Goal: Obtain resource: Download file/media

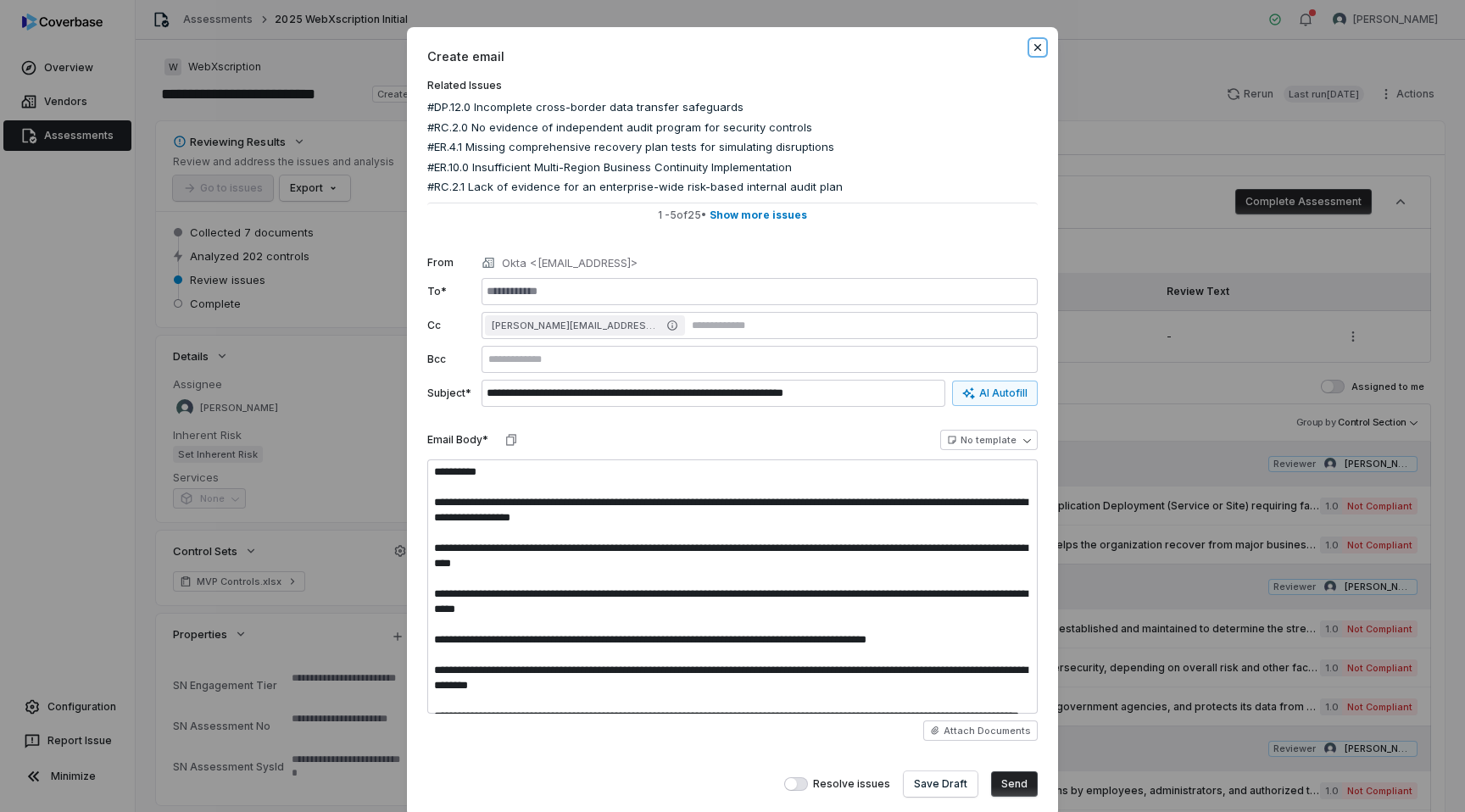
click at [1035, 46] on icon "button" at bounding box center [1038, 47] width 7 height 7
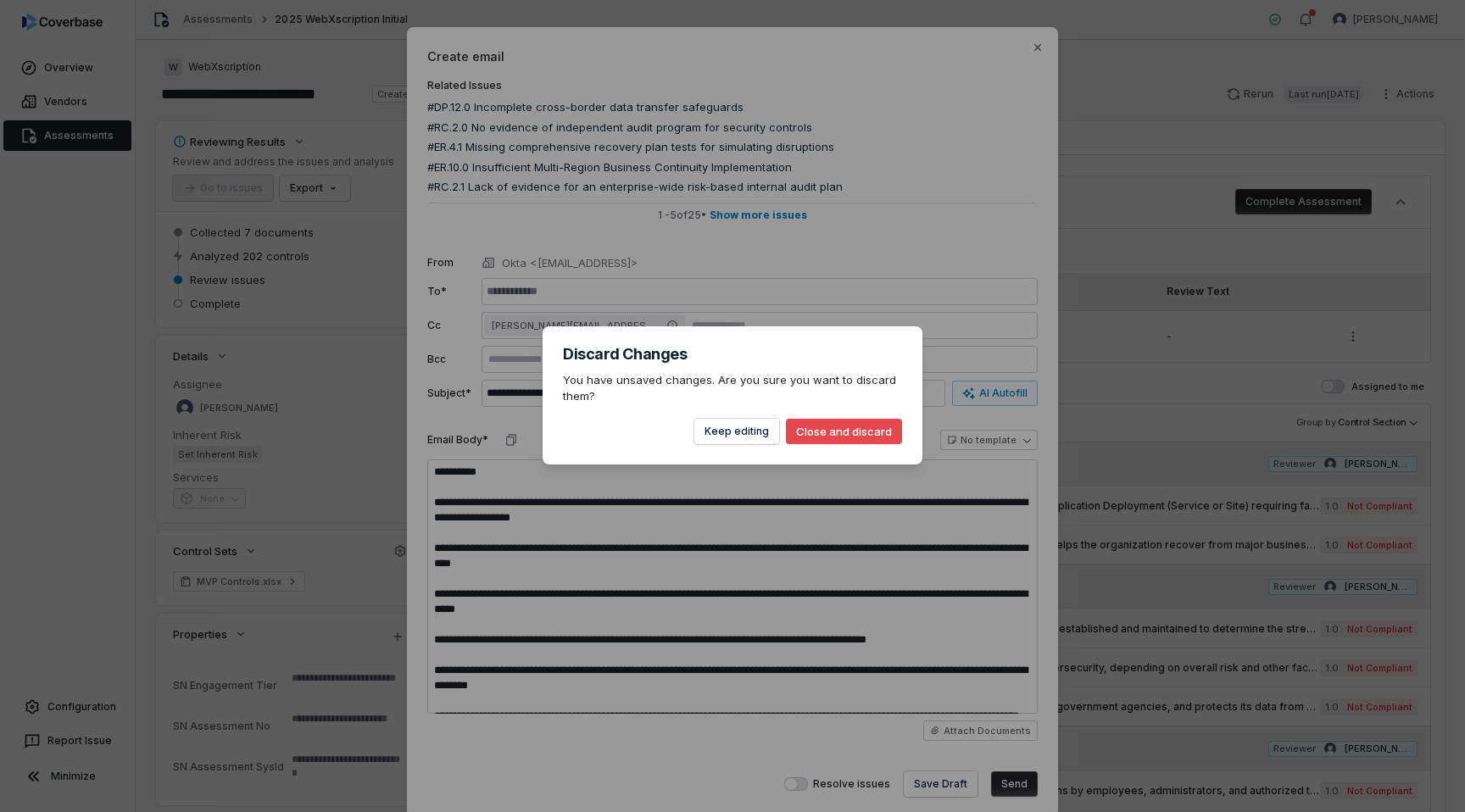
click at [824, 434] on button "Close and discard" at bounding box center [843, 431] width 116 height 26
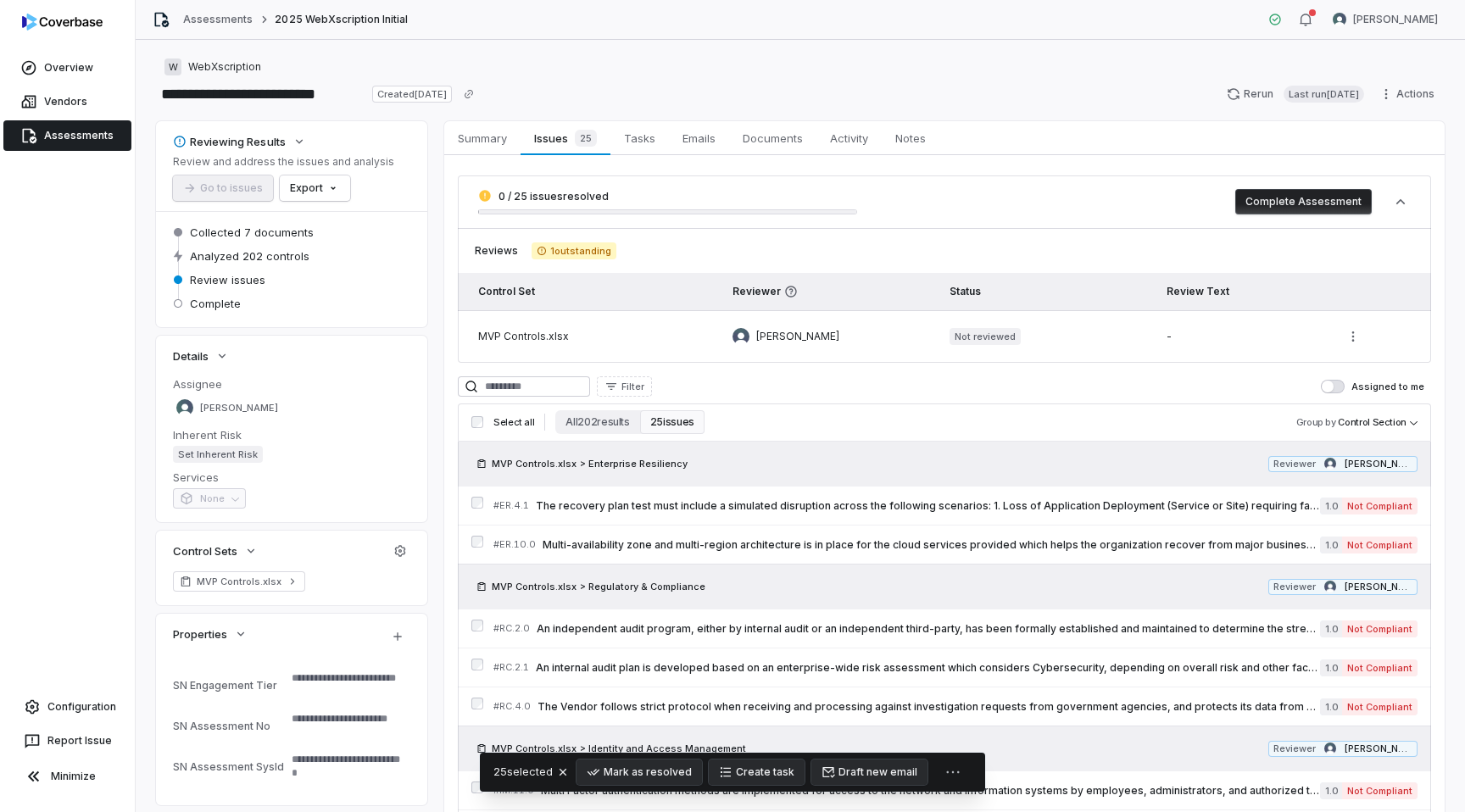
click at [53, 134] on link "Assessments" at bounding box center [67, 136] width 128 height 31
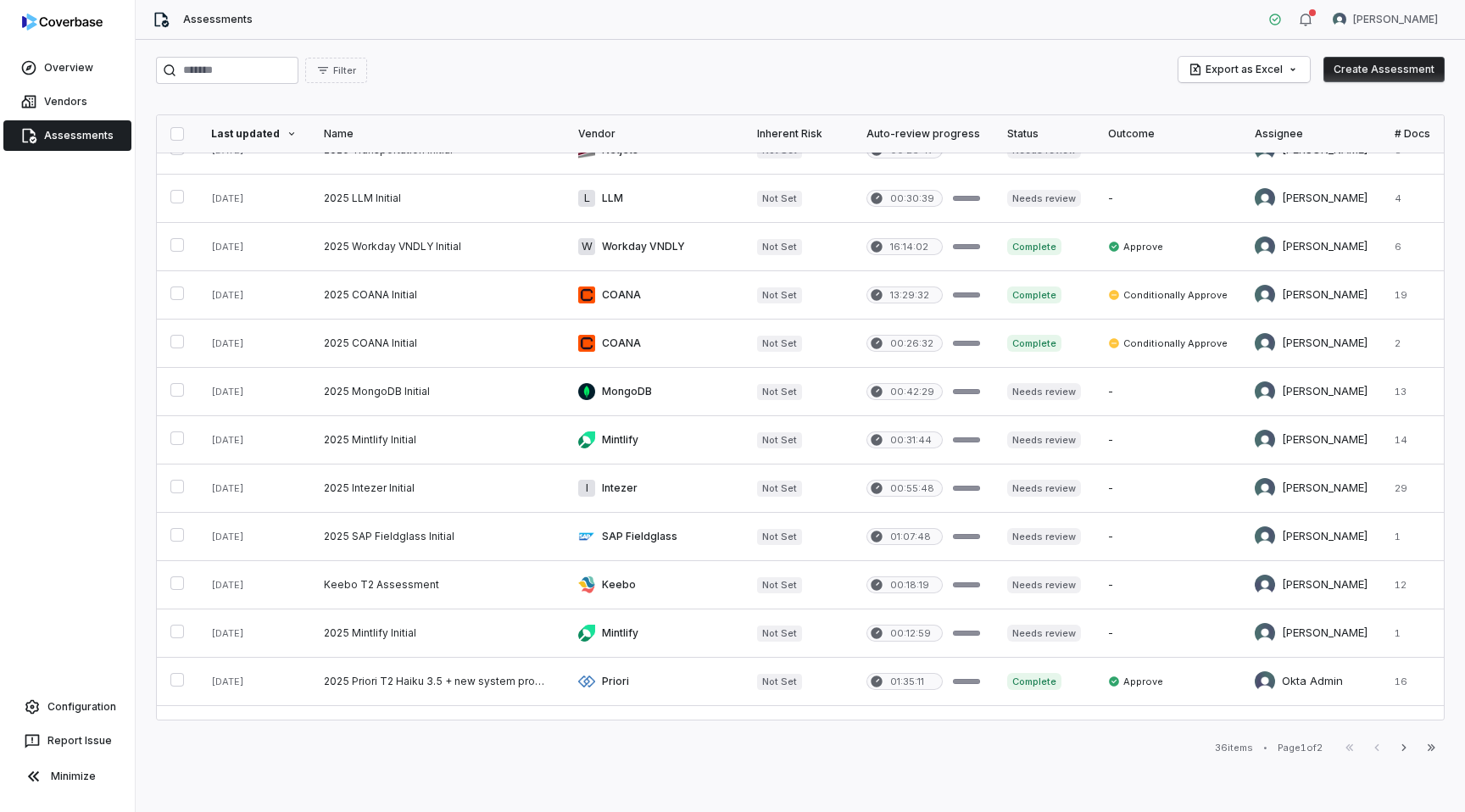
scroll to position [640, 0]
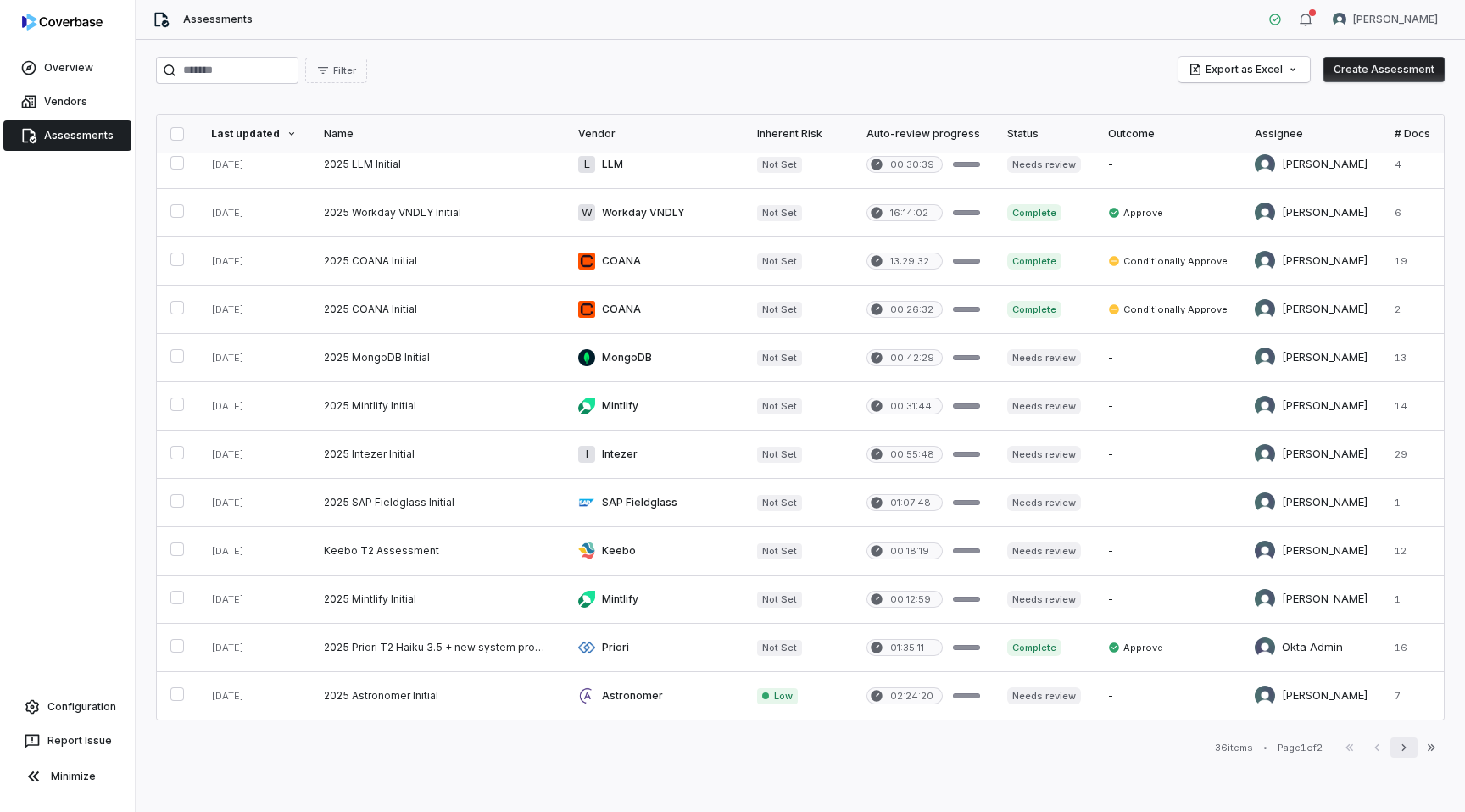
click at [1400, 748] on icon "button" at bounding box center [1405, 748] width 14 height 14
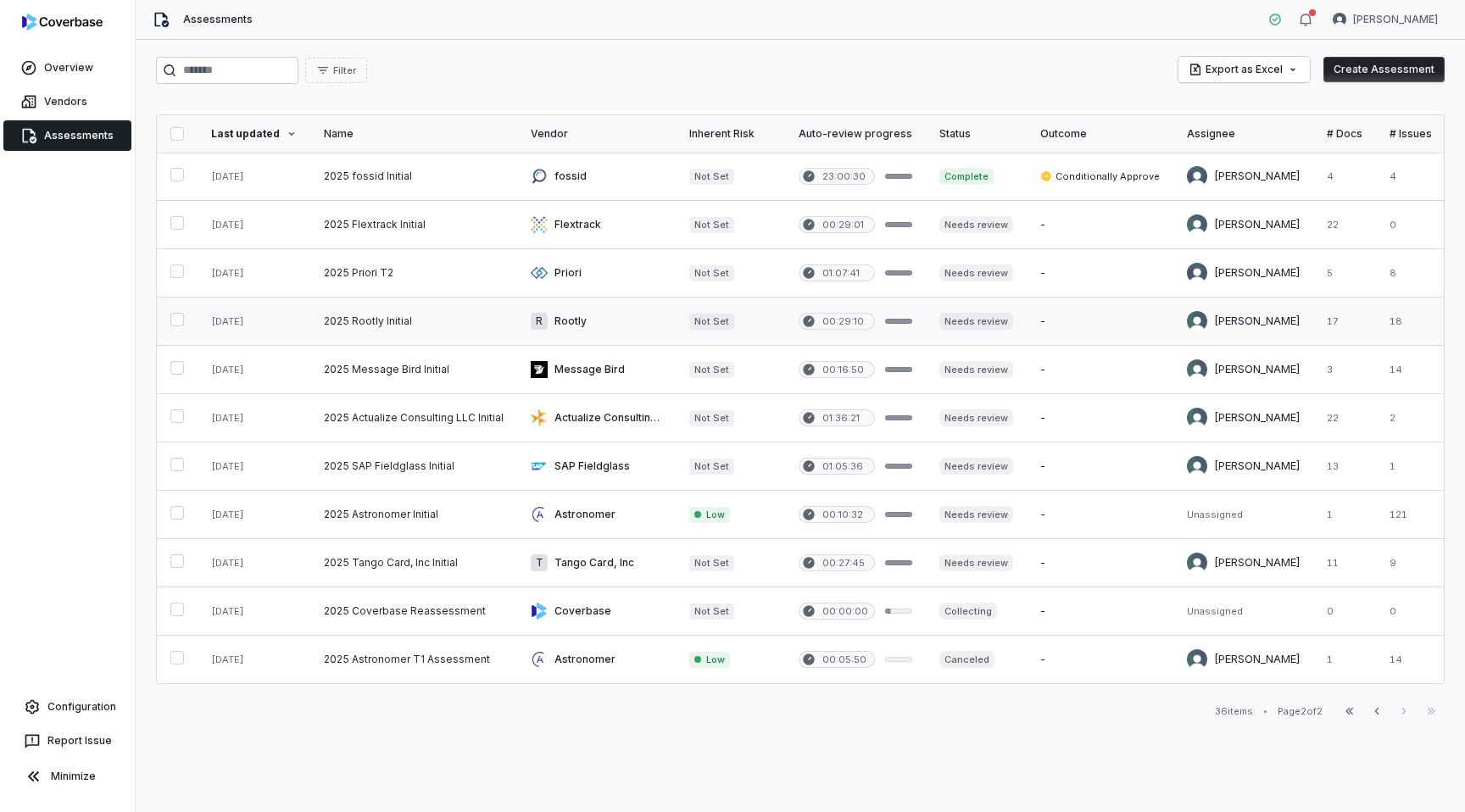
click at [627, 314] on link at bounding box center [597, 321] width 158 height 47
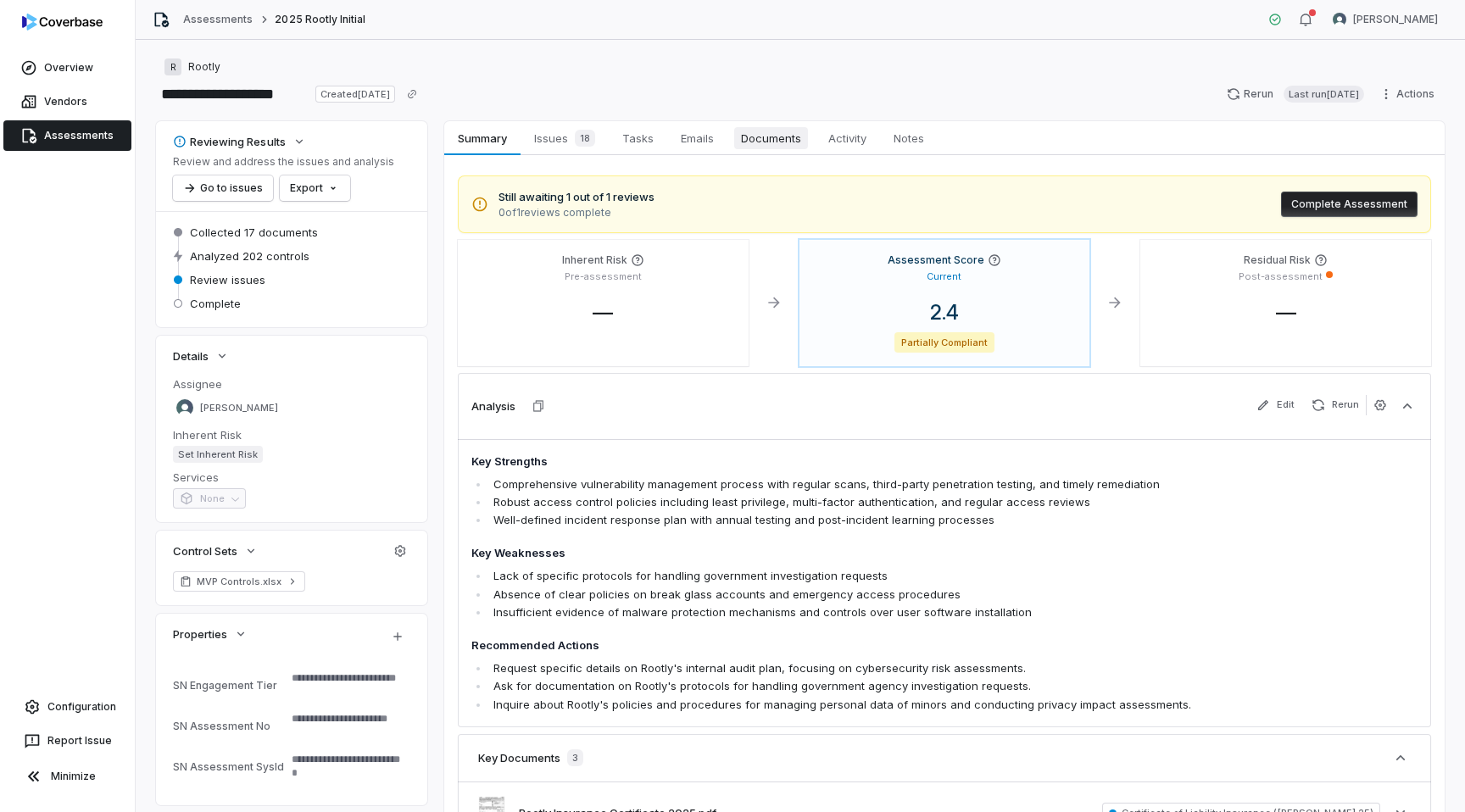
click at [773, 143] on span "Documents" at bounding box center [771, 138] width 74 height 22
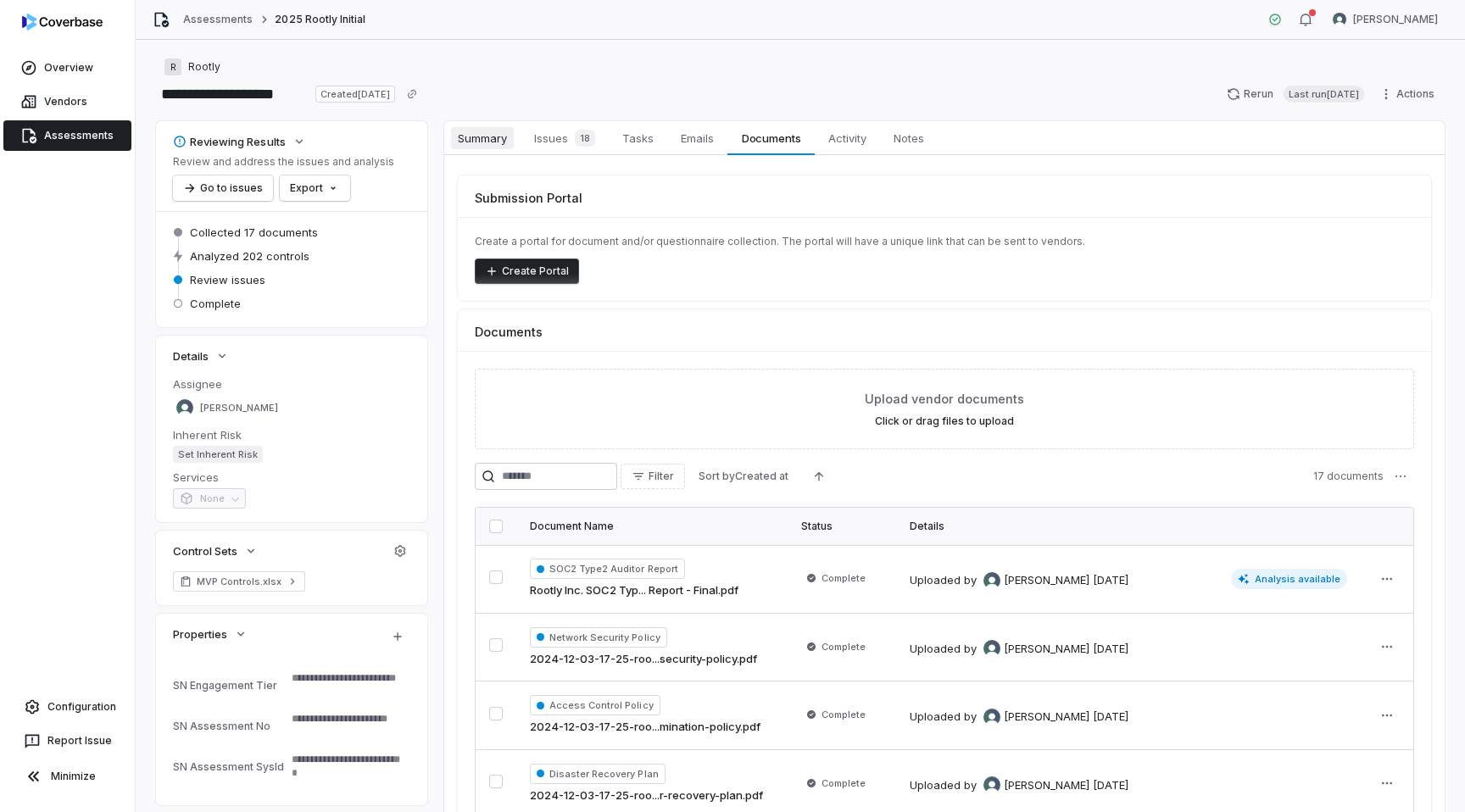
click at [492, 131] on span "Summary" at bounding box center [482, 138] width 63 height 22
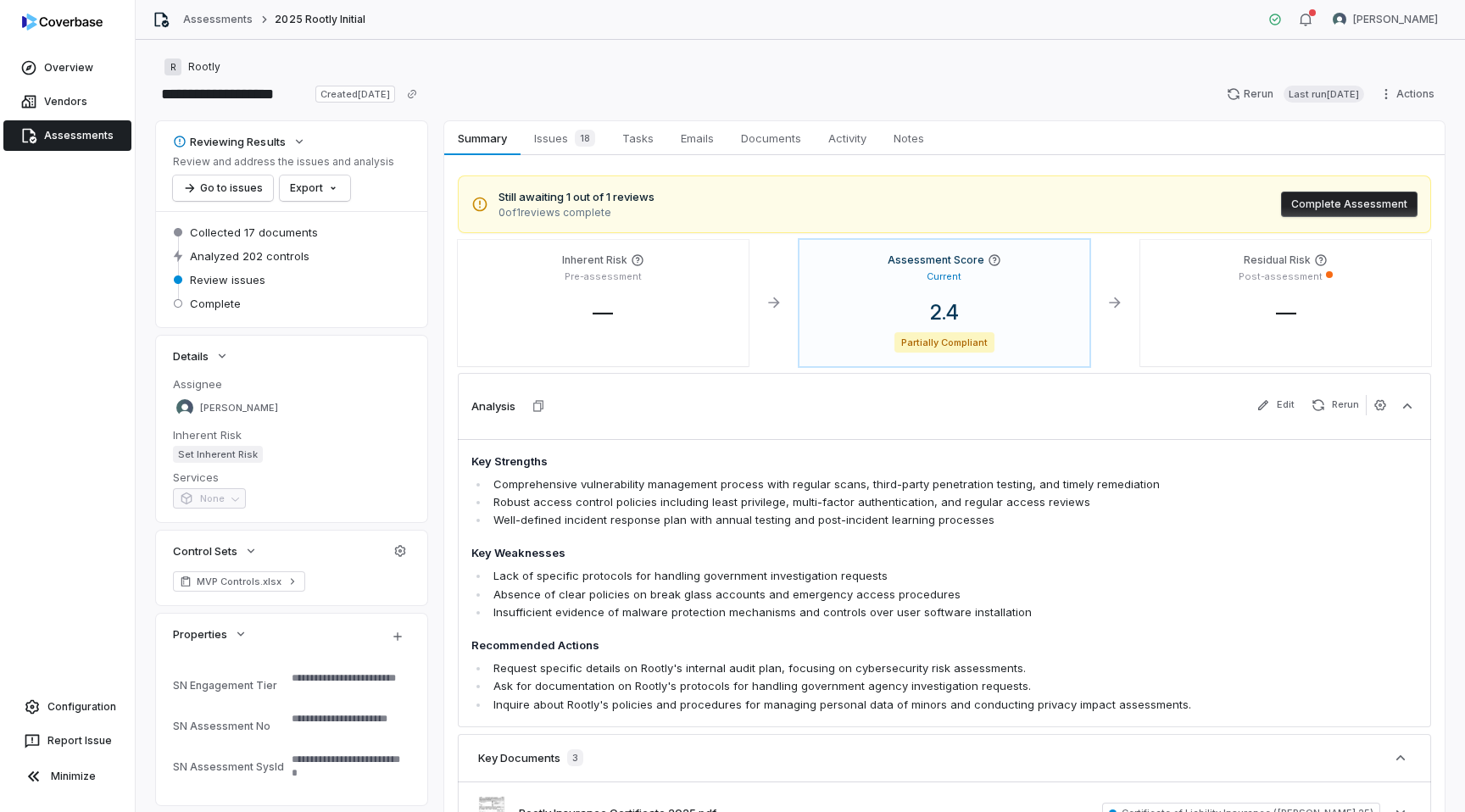
scroll to position [274, 0]
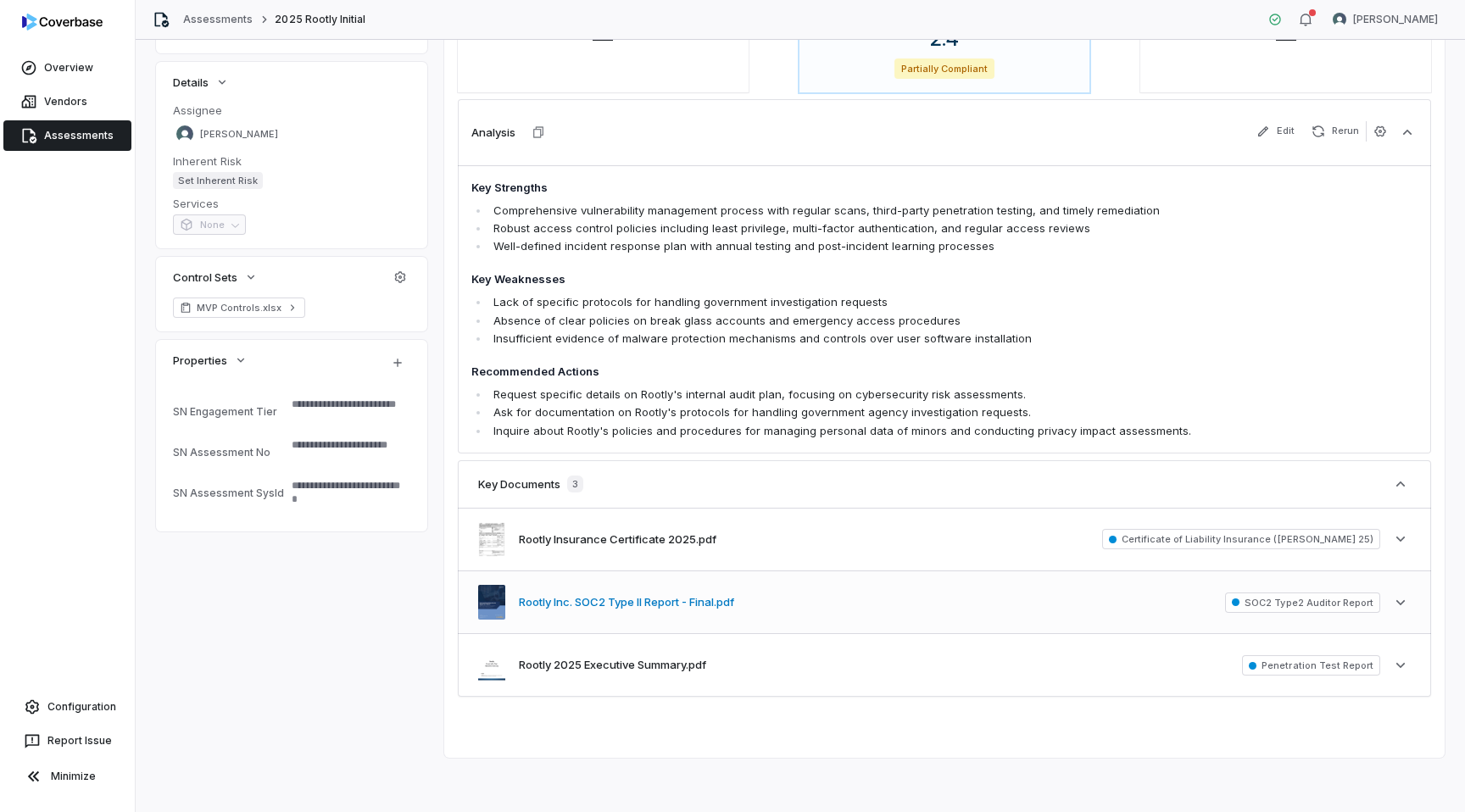
click at [647, 602] on button "Rootly Inc. SOC2 Type II Report - Final.pdf" at bounding box center [627, 602] width 216 height 17
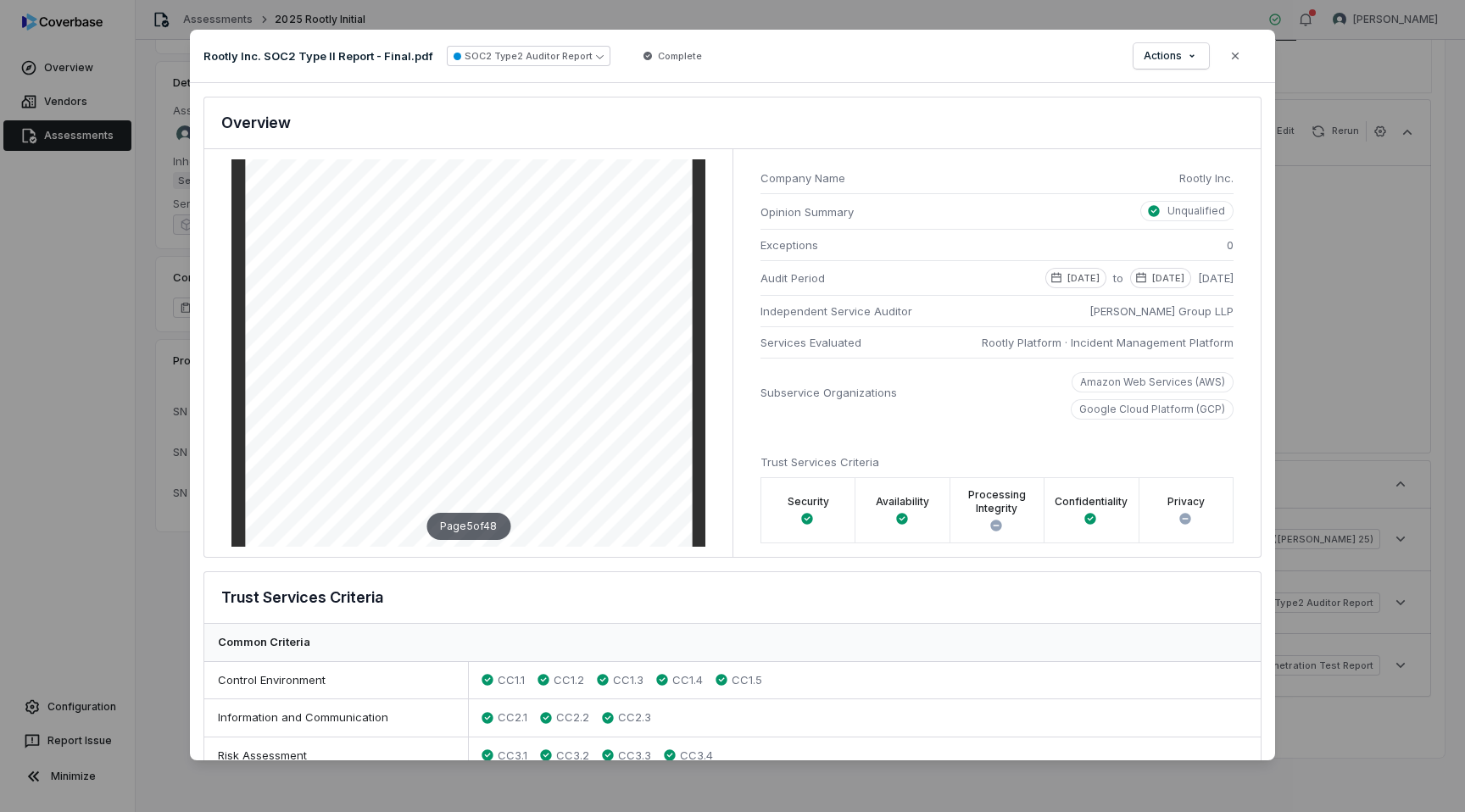
scroll to position [2522, 0]
click at [1237, 56] on icon "button" at bounding box center [1235, 56] width 14 height 14
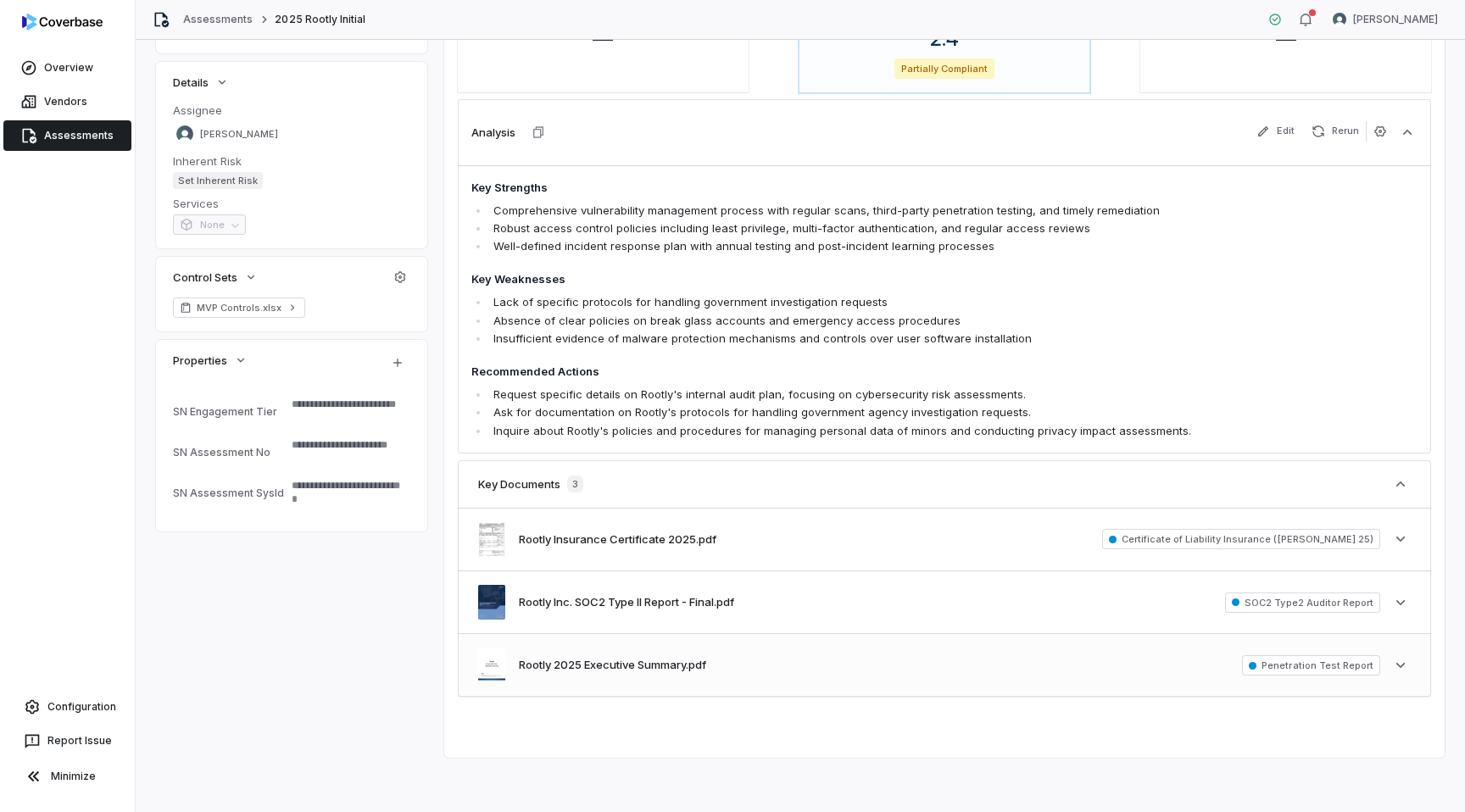
click at [1335, 667] on span "Penetration Test Report" at bounding box center [1311, 665] width 138 height 21
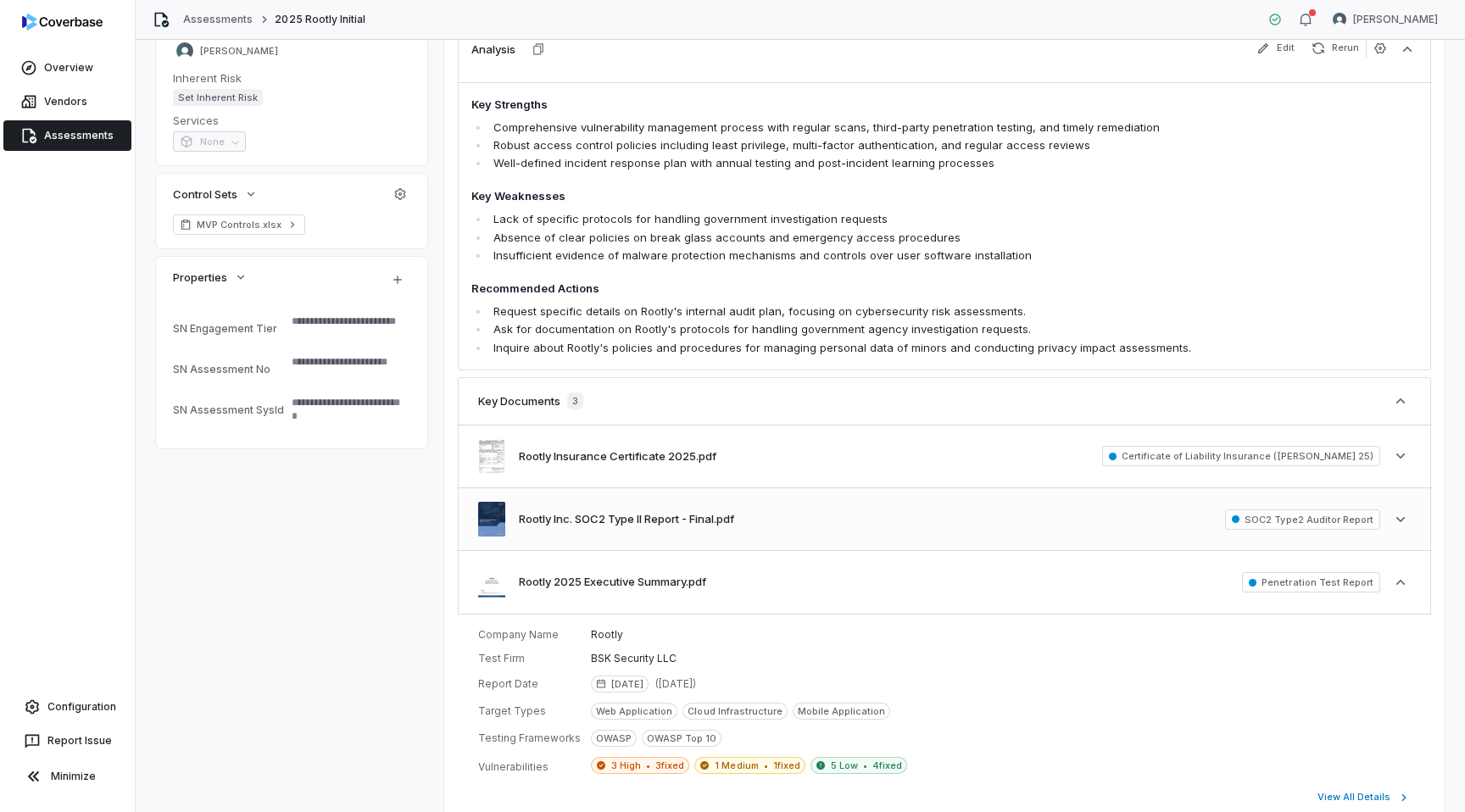
scroll to position [471, 0]
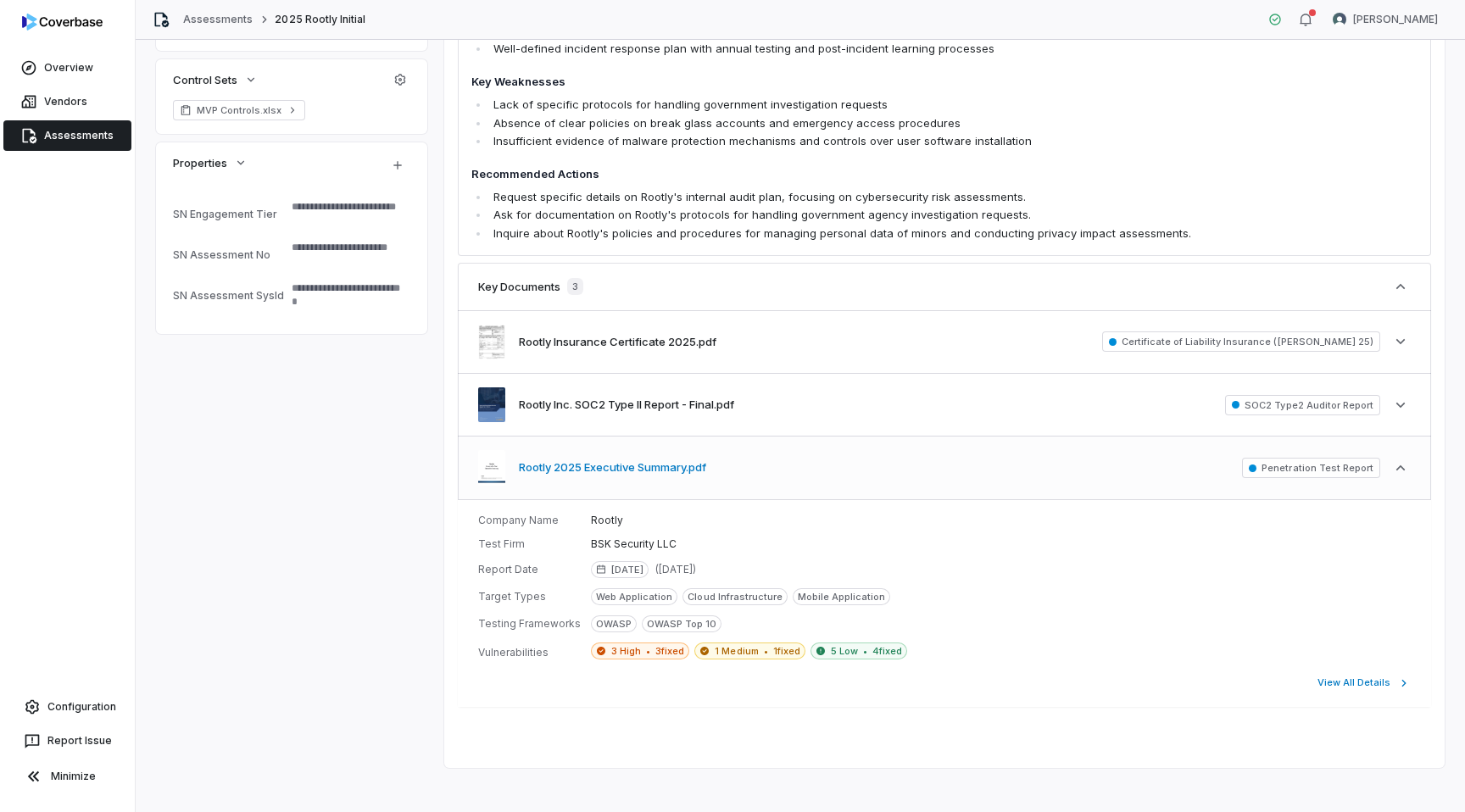
click at [677, 473] on button "Rootly 2025 Executive Summary.pdf" at bounding box center [613, 468] width 187 height 17
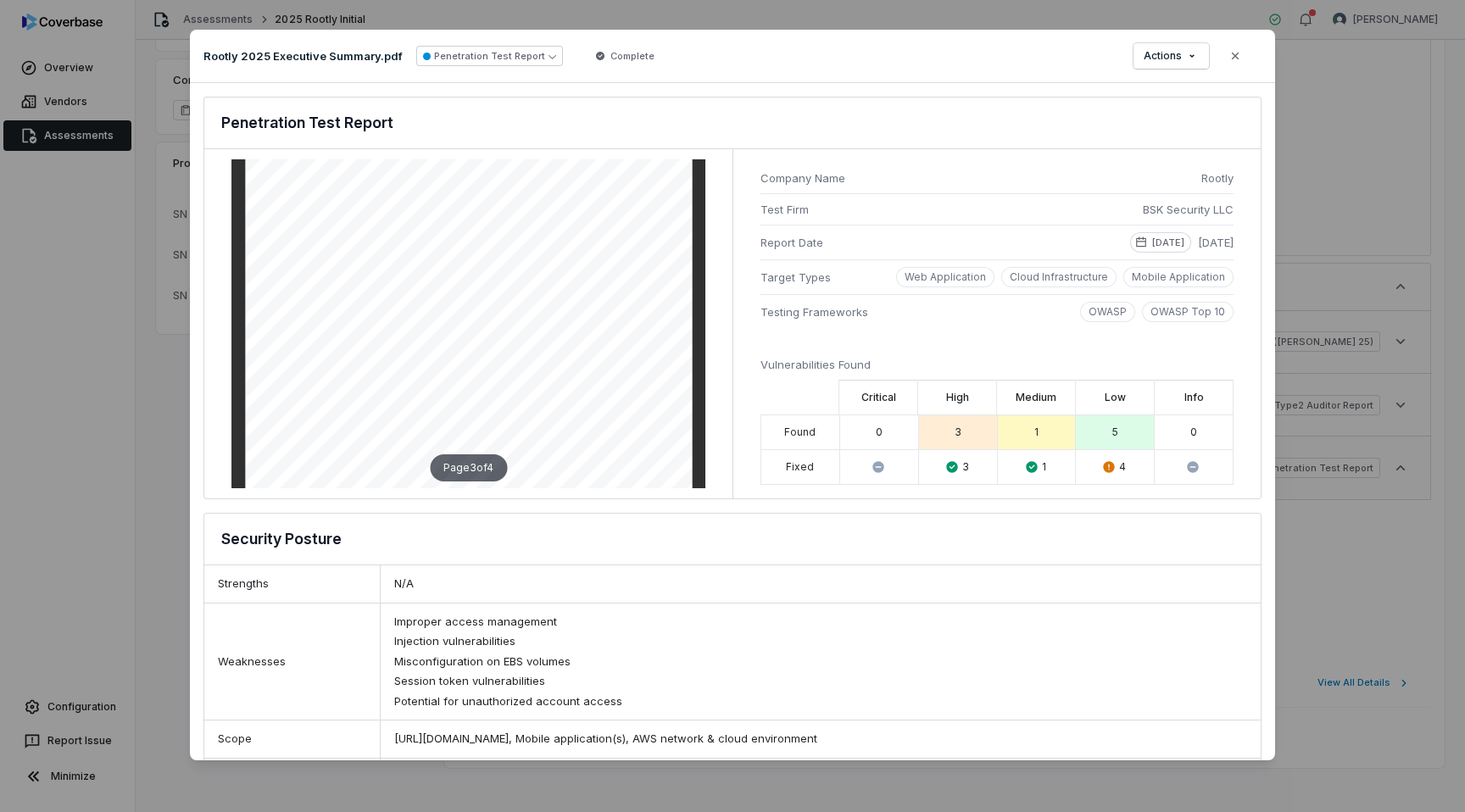
scroll to position [1280, 0]
click at [1233, 52] on icon "button" at bounding box center [1235, 56] width 14 height 14
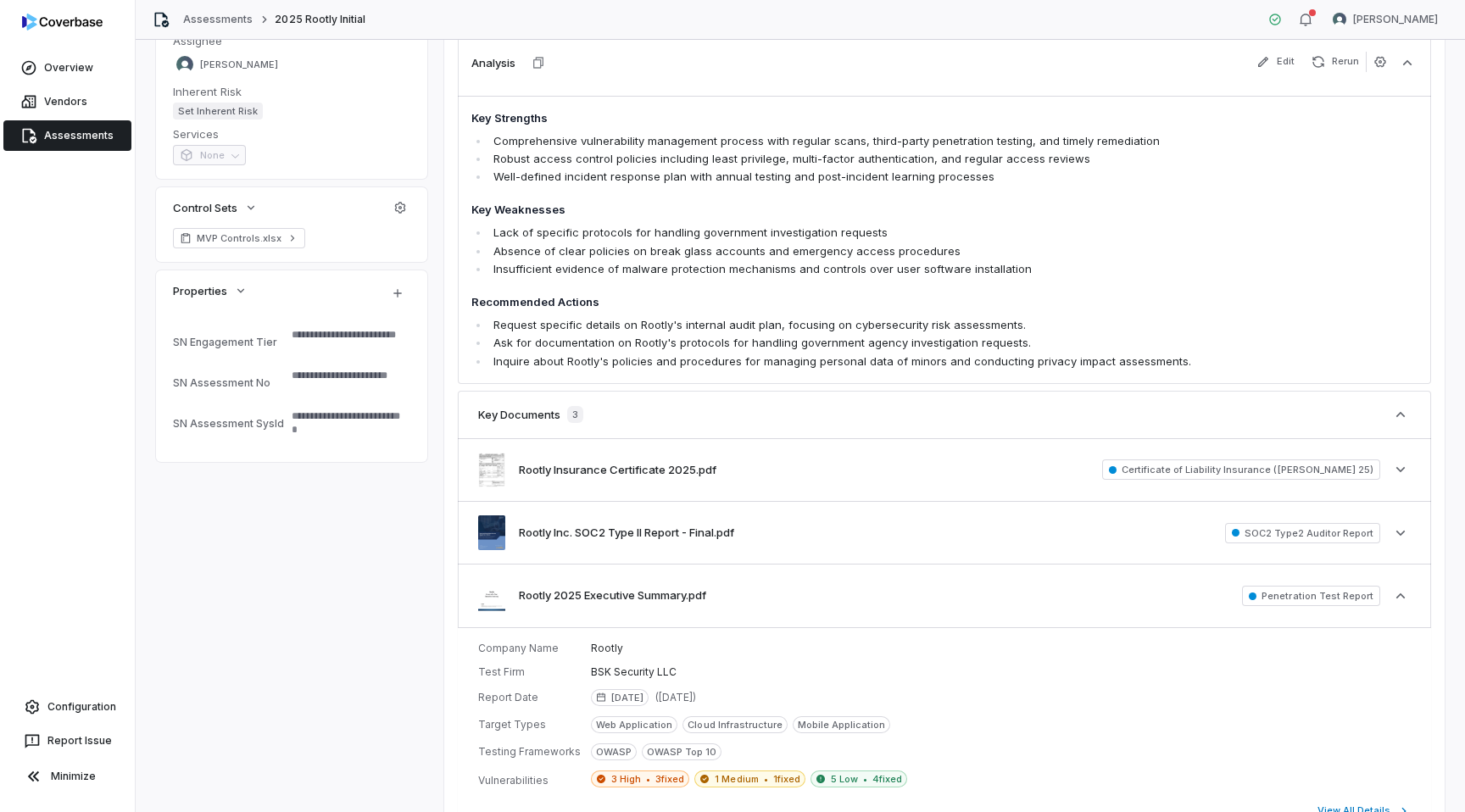
scroll to position [0, 0]
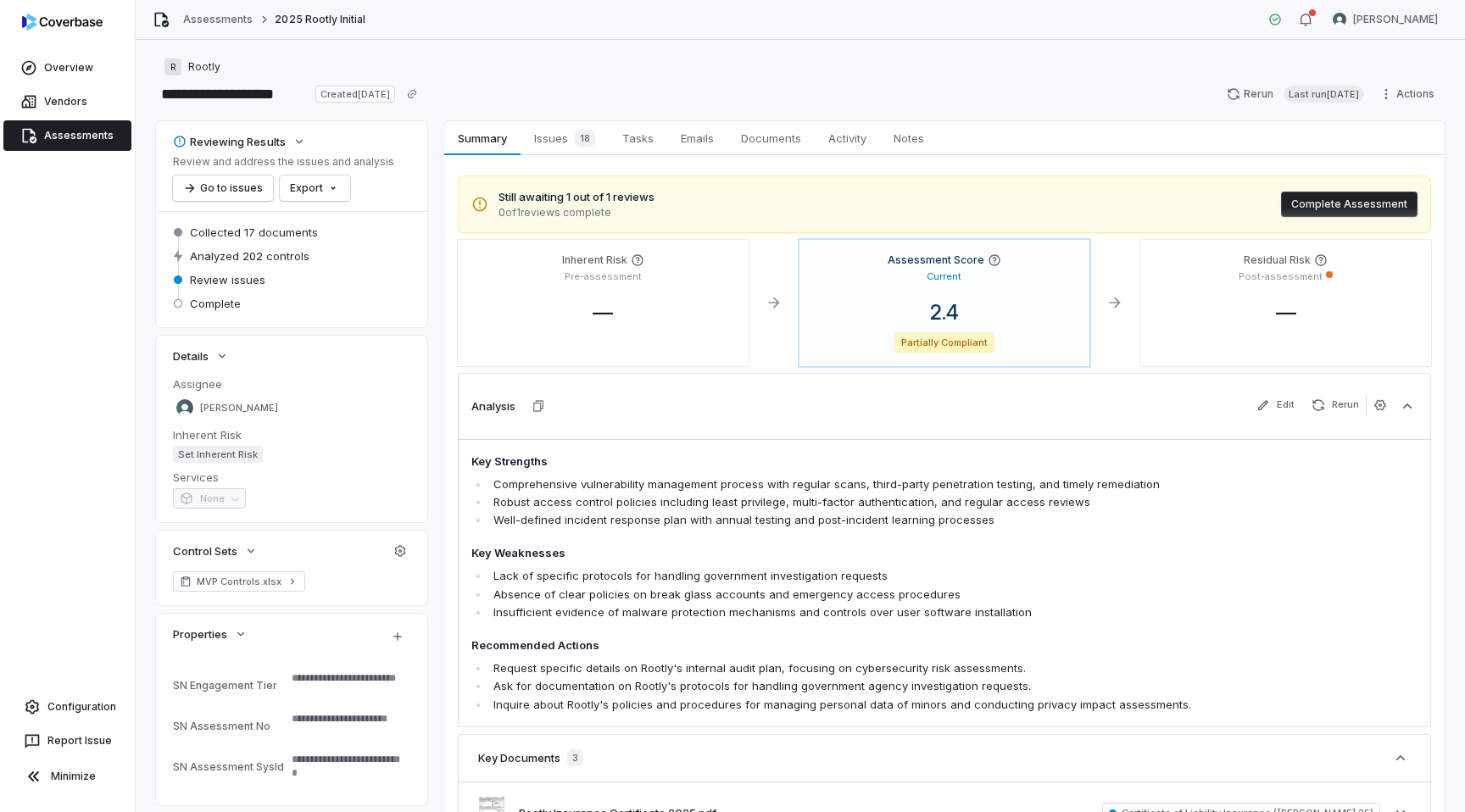
type textarea "*"
